Goal: Find specific page/section: Find specific page/section

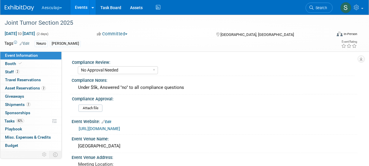
select select "No Approval Needed"
select select "Neuro"
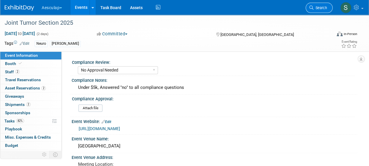
click at [317, 10] on span "Search" at bounding box center [320, 8] width 14 height 4
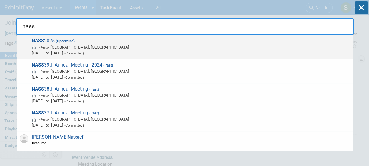
type input "nass"
click at [53, 40] on span "NASS 2025 (Upcoming) In-Person [GEOGRAPHIC_DATA], [GEOGRAPHIC_DATA] [DATE] to […" at bounding box center [190, 47] width 320 height 18
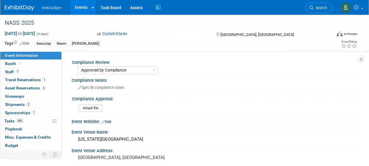
select select "Approved by Compliance"
select select "Neuro"
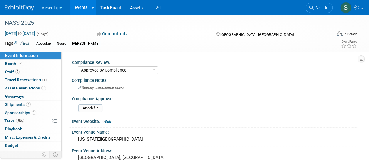
scroll to position [59, 0]
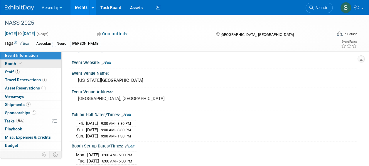
click at [12, 63] on span "Booth" at bounding box center [14, 63] width 18 height 5
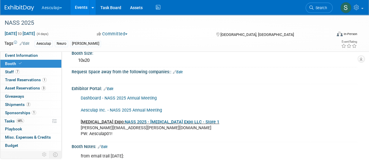
click at [122, 109] on link "Aesculap Inc. - NASS 2025 Annual Meeting" at bounding box center [121, 109] width 81 height 5
